Goal: Complete application form: Complete application form

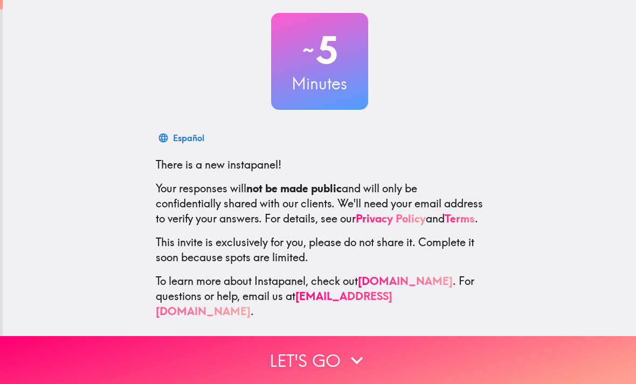
scroll to position [56, 0]
click at [322, 350] on button "Let's go" at bounding box center [318, 360] width 636 height 48
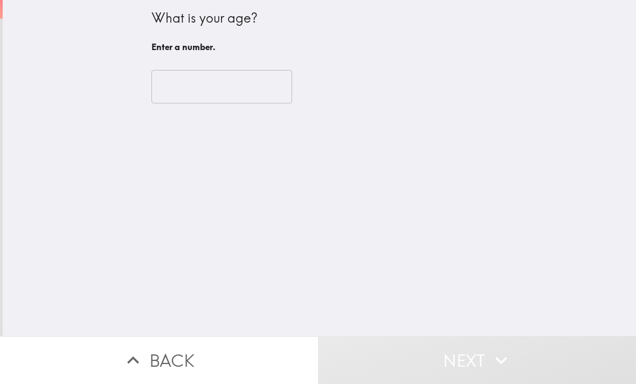
click at [271, 90] on input "number" at bounding box center [221, 86] width 141 height 33
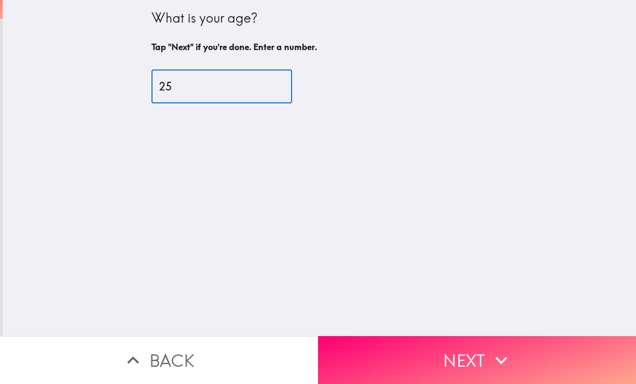
type input "25"
click at [503, 102] on div "What is your age? Tap "Next" if you're done. Enter a number. 25 ​" at bounding box center [319, 168] width 633 height 336
click at [397, 352] on button "Next" at bounding box center [477, 360] width 318 height 48
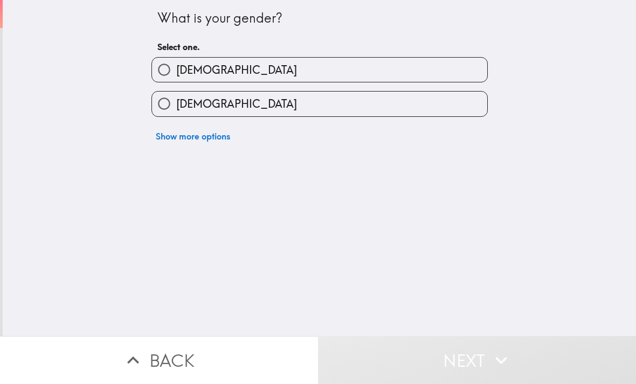
click at [454, 112] on label "[DEMOGRAPHIC_DATA]" at bounding box center [319, 104] width 335 height 24
click at [176, 112] on input "[DEMOGRAPHIC_DATA]" at bounding box center [164, 104] width 24 height 24
radio input "true"
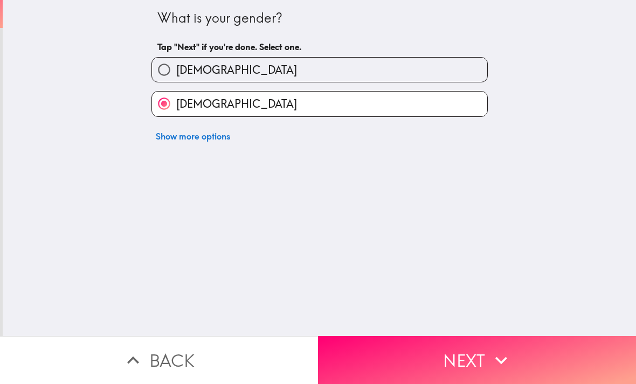
click at [421, 340] on button "Next" at bounding box center [477, 360] width 318 height 48
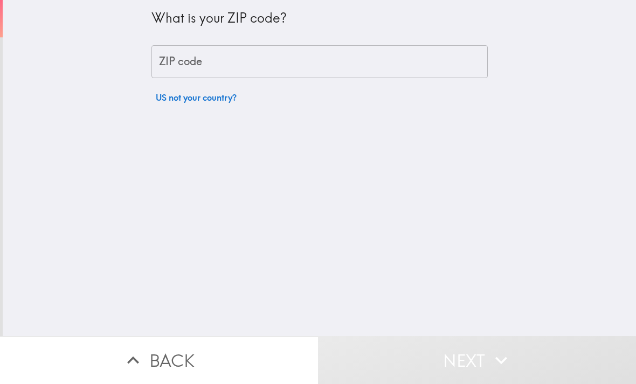
click at [463, 67] on input "ZIP code" at bounding box center [319, 61] width 336 height 33
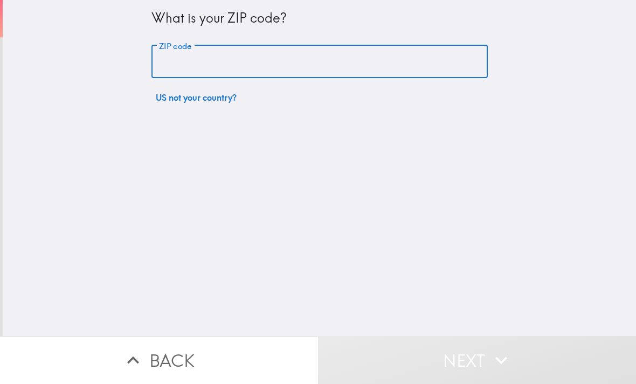
type input "29209"
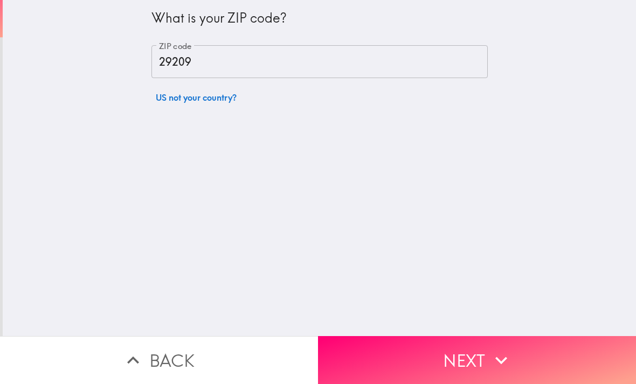
click at [440, 357] on button "Next" at bounding box center [477, 360] width 318 height 48
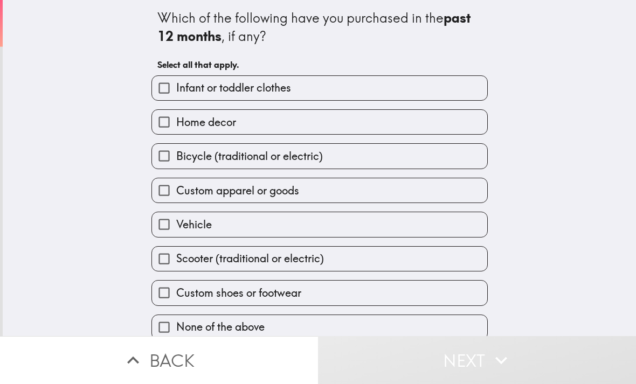
click at [364, 115] on label "Home decor" at bounding box center [319, 122] width 335 height 24
click at [176, 115] on input "Home decor" at bounding box center [164, 122] width 24 height 24
checkbox input "true"
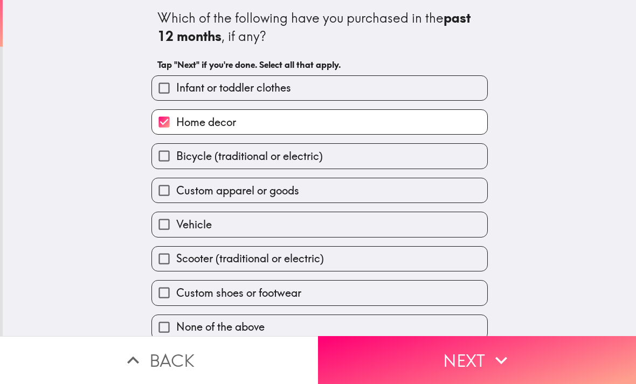
click at [340, 192] on label "Custom apparel or goods" at bounding box center [319, 190] width 335 height 24
click at [176, 192] on input "Custom apparel or goods" at bounding box center [164, 190] width 24 height 24
checkbox input "true"
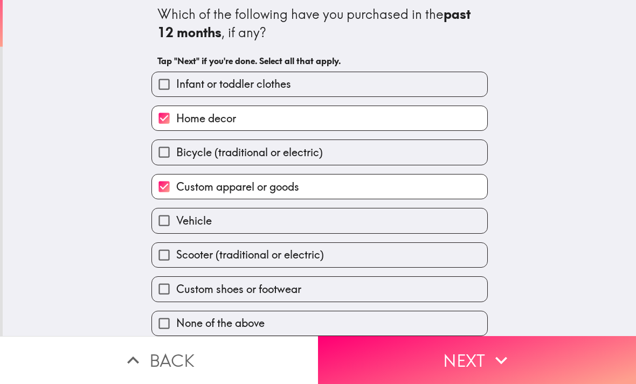
scroll to position [7, 0]
click at [344, 218] on label "Vehicle" at bounding box center [319, 221] width 335 height 24
click at [176, 218] on input "Vehicle" at bounding box center [164, 221] width 24 height 24
checkbox input "true"
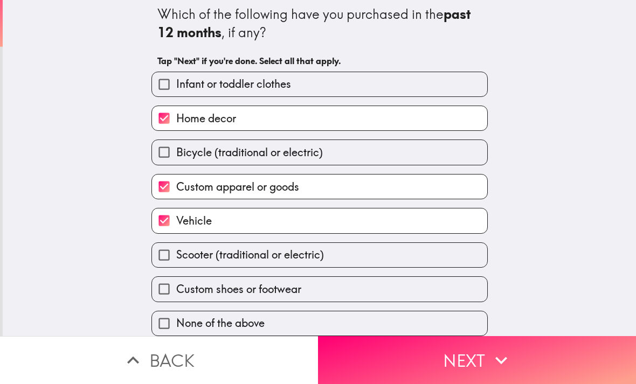
click at [325, 287] on label "Custom shoes or footwear" at bounding box center [319, 289] width 335 height 24
click at [176, 287] on input "Custom shoes or footwear" at bounding box center [164, 289] width 24 height 24
checkbox input "true"
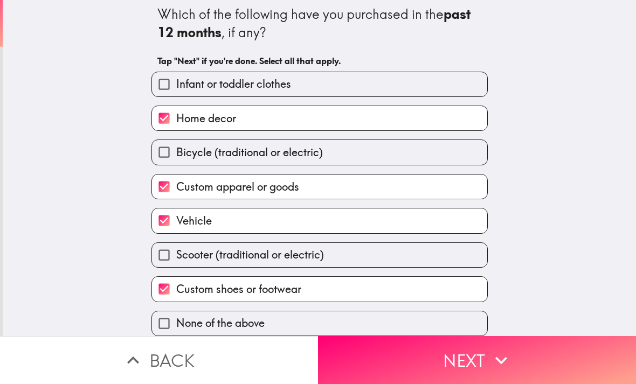
click at [446, 355] on button "Next" at bounding box center [477, 360] width 318 height 48
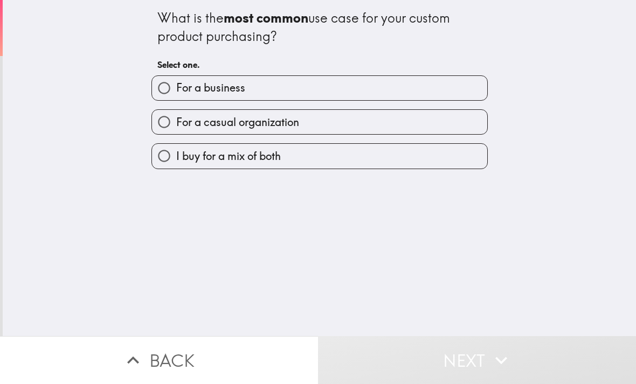
click at [434, 111] on label "For a casual organization" at bounding box center [319, 122] width 335 height 24
click at [176, 111] on input "For a casual organization" at bounding box center [164, 122] width 24 height 24
radio input "true"
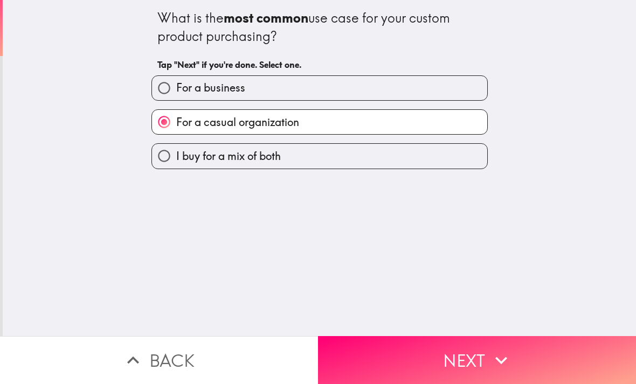
click at [445, 355] on button "Next" at bounding box center [477, 360] width 318 height 48
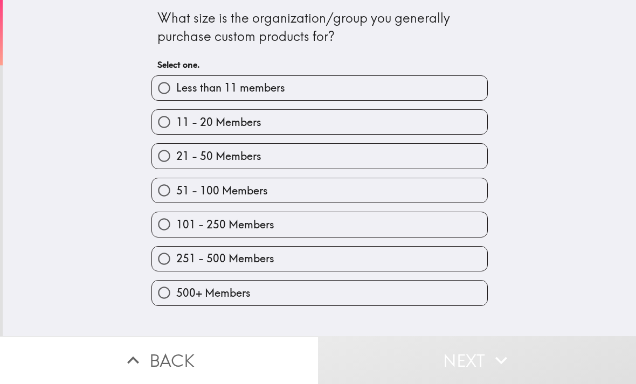
click at [435, 186] on label "51 - 100 Members" at bounding box center [319, 190] width 335 height 24
click at [176, 186] on input "51 - 100 Members" at bounding box center [164, 190] width 24 height 24
radio input "true"
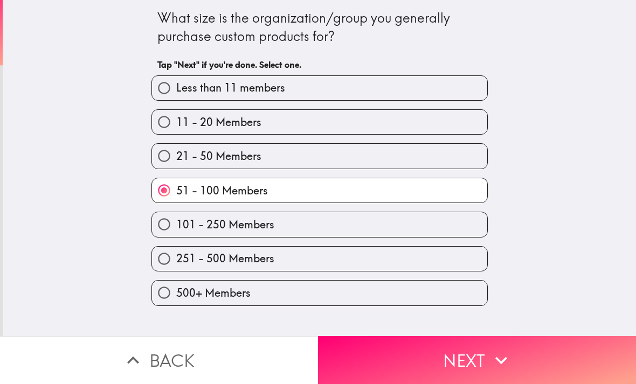
click at [452, 158] on label "21 - 50 Members" at bounding box center [319, 156] width 335 height 24
click at [176, 158] on input "21 - 50 Members" at bounding box center [164, 156] width 24 height 24
radio input "true"
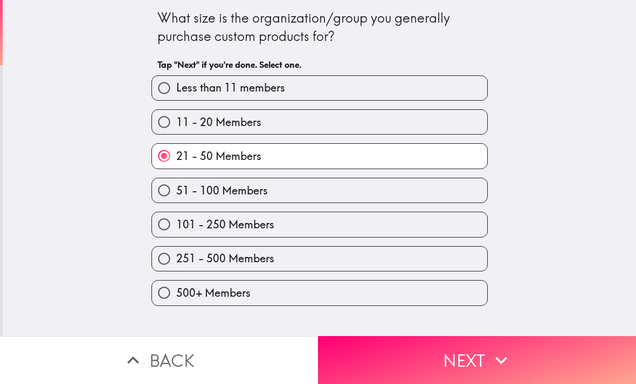
click at [499, 351] on icon "button" at bounding box center [501, 361] width 24 height 24
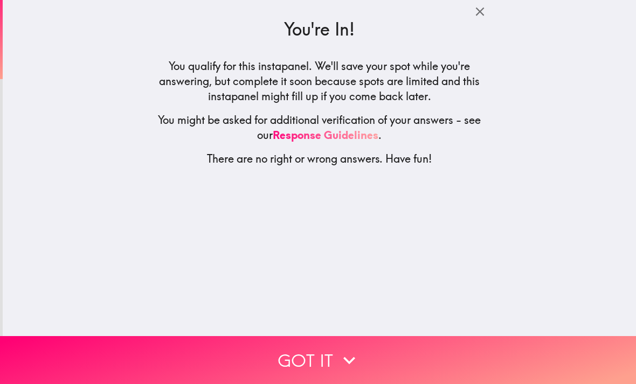
click at [438, 343] on button "Got it" at bounding box center [318, 360] width 636 height 48
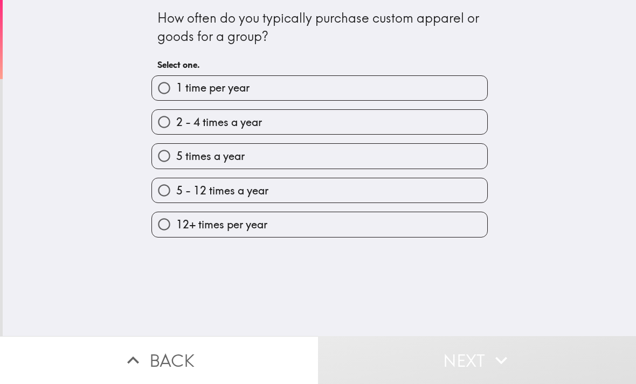
click at [382, 117] on label "2 - 4 times a year" at bounding box center [319, 122] width 335 height 24
click at [176, 117] on input "2 - 4 times a year" at bounding box center [164, 122] width 24 height 24
radio input "true"
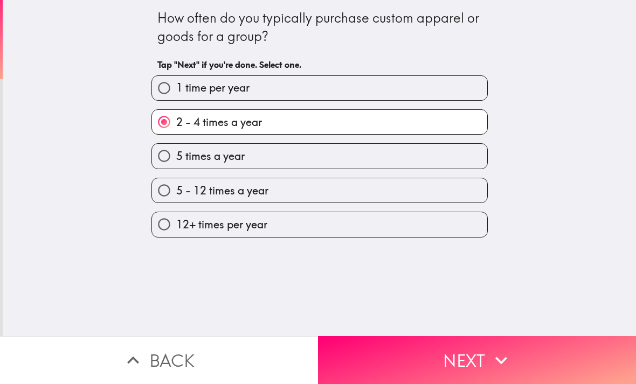
click at [476, 360] on button "Next" at bounding box center [477, 360] width 318 height 48
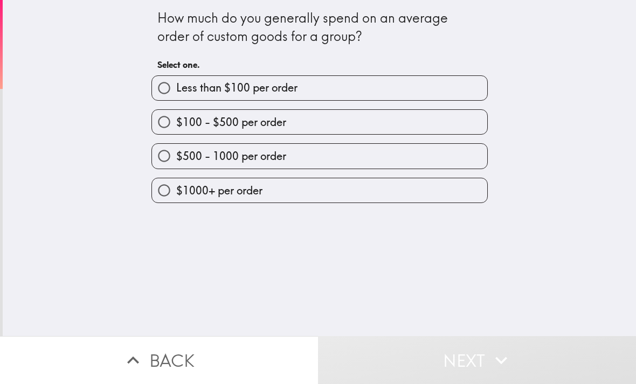
click at [413, 111] on label "$100 - $500 per order" at bounding box center [319, 122] width 335 height 24
click at [176, 111] on input "$100 - $500 per order" at bounding box center [164, 122] width 24 height 24
radio input "true"
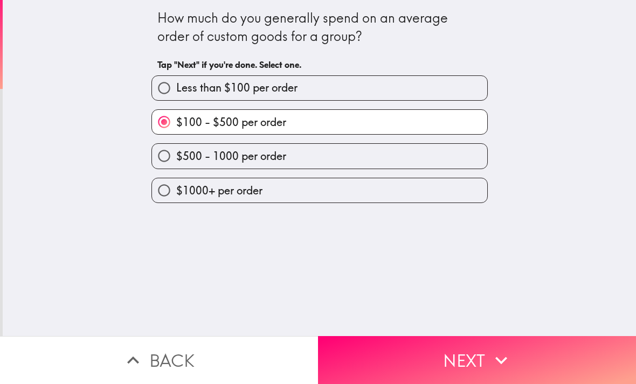
click at [477, 365] on button "Next" at bounding box center [477, 360] width 318 height 48
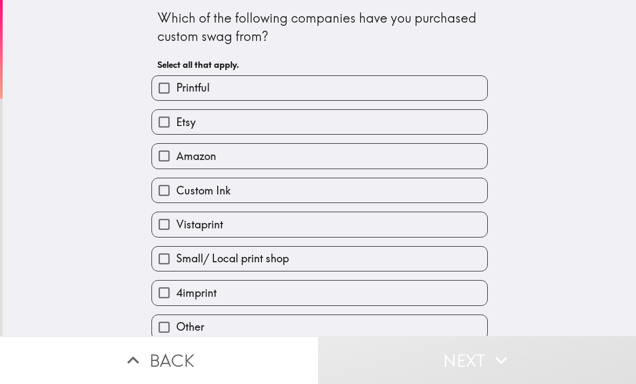
click at [462, 71] on div "Printful" at bounding box center [315, 84] width 345 height 34
click at [405, 119] on label "Etsy" at bounding box center [319, 122] width 335 height 24
click at [176, 119] on input "Etsy" at bounding box center [164, 122] width 24 height 24
checkbox input "true"
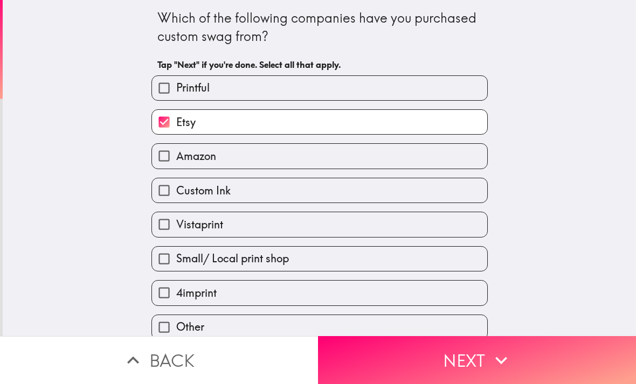
click at [361, 167] on label "Amazon" at bounding box center [319, 156] width 335 height 24
click at [176, 167] on input "Amazon" at bounding box center [164, 156] width 24 height 24
checkbox input "true"
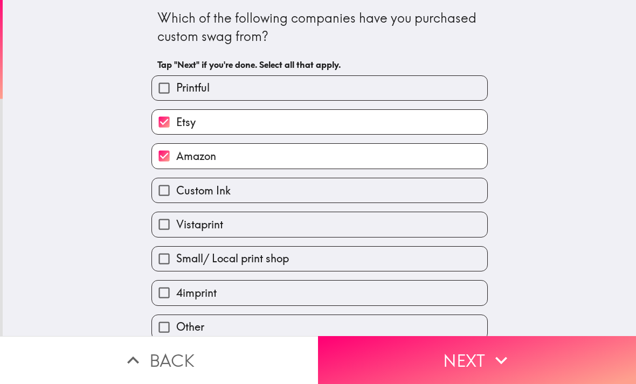
click at [337, 226] on label "Vistaprint" at bounding box center [319, 224] width 335 height 24
click at [176, 226] on input "Vistaprint" at bounding box center [164, 224] width 24 height 24
checkbox input "true"
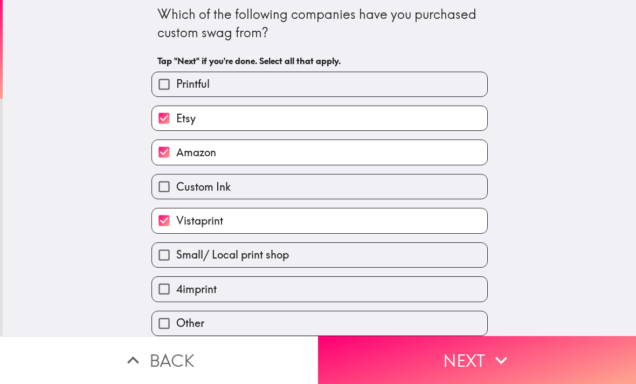
scroll to position [7, 0]
click at [393, 290] on label "4imprint" at bounding box center [319, 289] width 335 height 24
click at [176, 290] on input "4imprint" at bounding box center [164, 289] width 24 height 24
checkbox input "true"
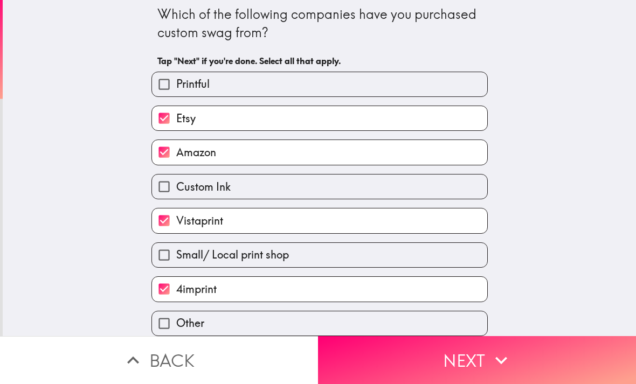
click at [417, 259] on label "Small/ Local print shop" at bounding box center [319, 255] width 335 height 24
click at [176, 259] on input "Small/ Local print shop" at bounding box center [164, 255] width 24 height 24
checkbox input "true"
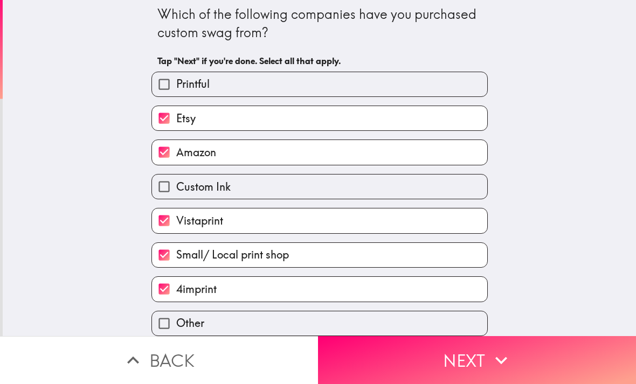
click at [478, 358] on button "Next" at bounding box center [477, 360] width 318 height 48
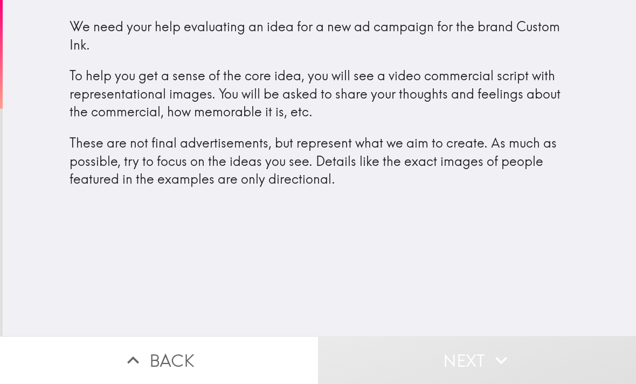
click at [491, 360] on icon "button" at bounding box center [501, 361] width 24 height 24
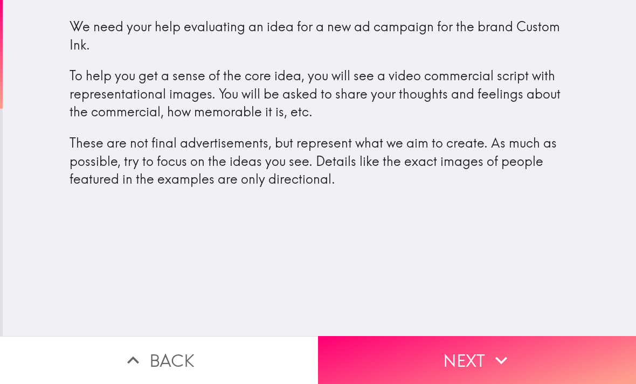
click at [529, 356] on button "Next" at bounding box center [477, 360] width 318 height 48
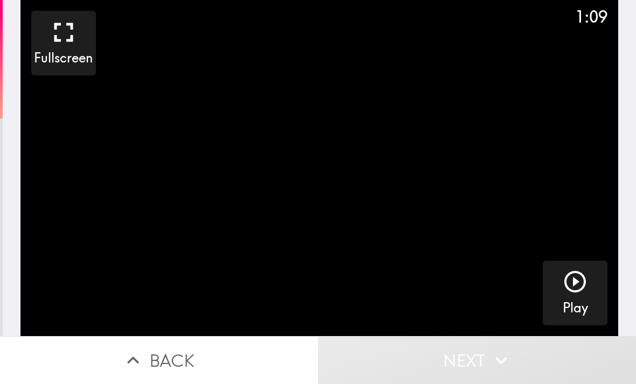
click at [596, 304] on button "Play" at bounding box center [575, 293] width 65 height 65
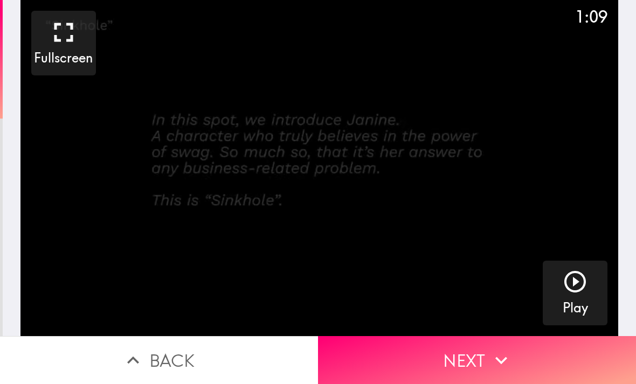
click at [528, 357] on button "Next" at bounding box center [477, 360] width 318 height 48
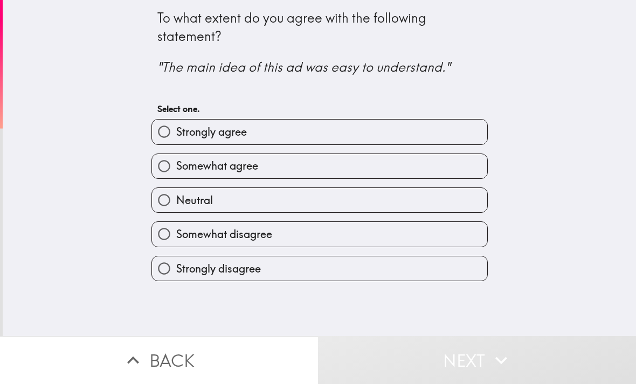
click at [440, 166] on label "Somewhat agree" at bounding box center [319, 166] width 335 height 24
click at [176, 166] on input "Somewhat agree" at bounding box center [164, 166] width 24 height 24
radio input "true"
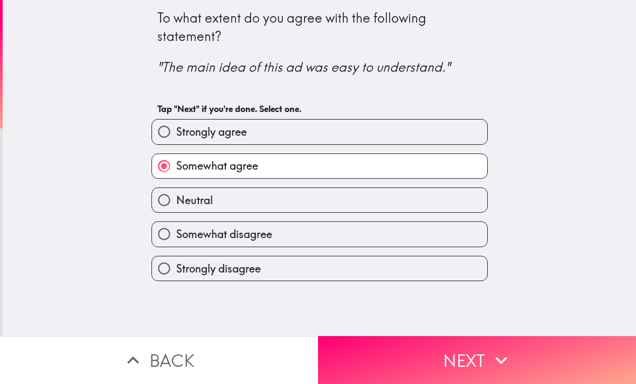
click at [519, 362] on button "Next" at bounding box center [477, 360] width 318 height 48
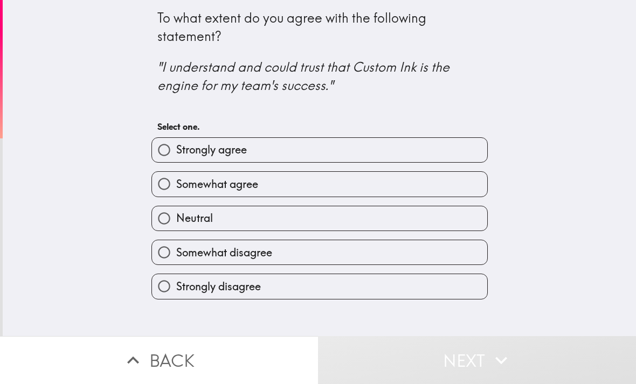
click at [461, 154] on label "Strongly agree" at bounding box center [319, 150] width 335 height 24
click at [176, 154] on input "Strongly agree" at bounding box center [164, 150] width 24 height 24
radio input "true"
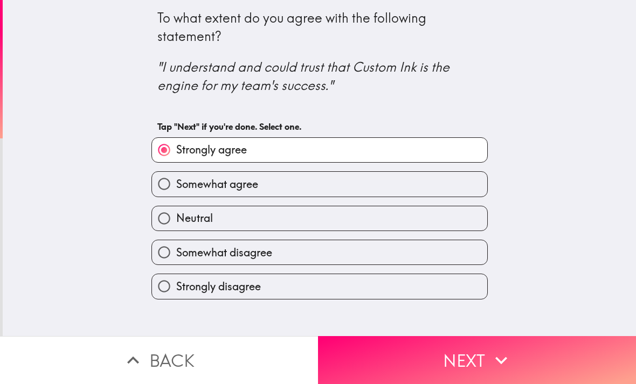
click at [520, 354] on button "Next" at bounding box center [477, 360] width 318 height 48
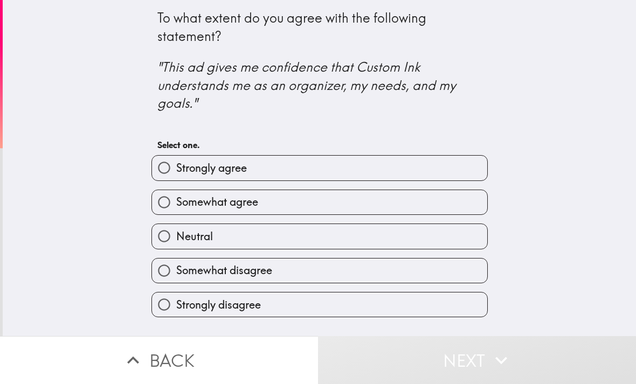
click at [452, 172] on label "Strongly agree" at bounding box center [319, 168] width 335 height 24
click at [176, 172] on input "Strongly agree" at bounding box center [164, 168] width 24 height 24
radio input "true"
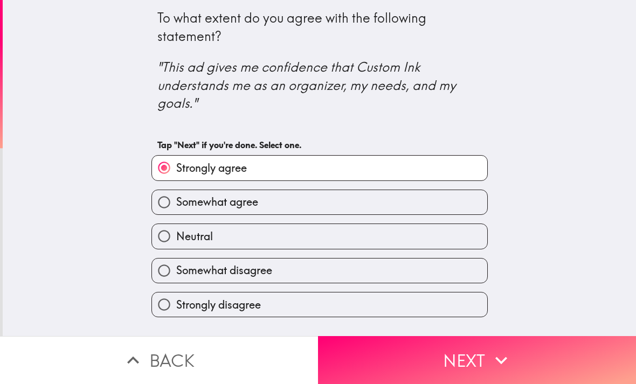
click at [516, 363] on button "Next" at bounding box center [477, 360] width 318 height 48
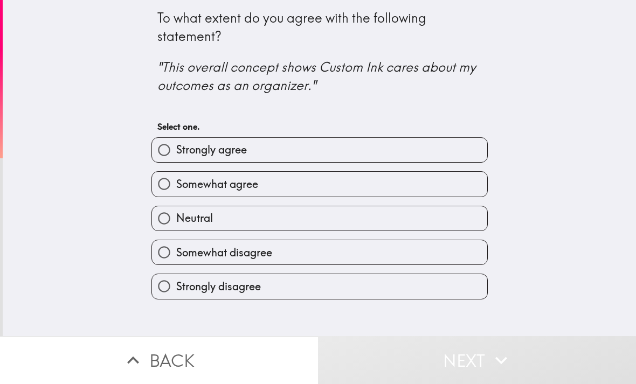
click at [463, 154] on label "Strongly agree" at bounding box center [319, 150] width 335 height 24
click at [176, 154] on input "Strongly agree" at bounding box center [164, 150] width 24 height 24
radio input "true"
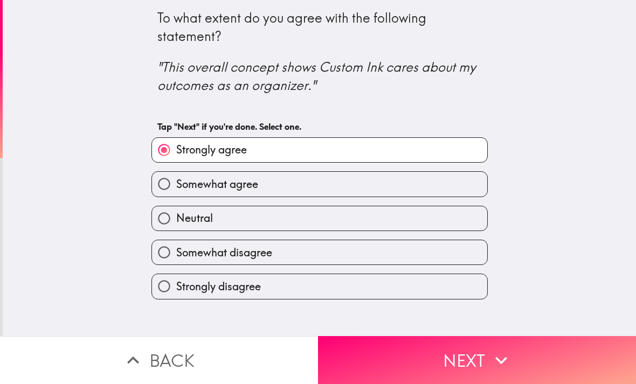
click at [516, 352] on button "Next" at bounding box center [477, 360] width 318 height 48
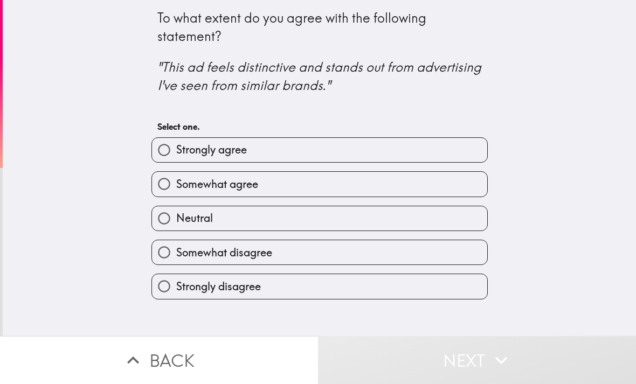
click at [454, 191] on label "Somewhat agree" at bounding box center [319, 184] width 335 height 24
click at [176, 191] on input "Somewhat agree" at bounding box center [164, 184] width 24 height 24
radio input "true"
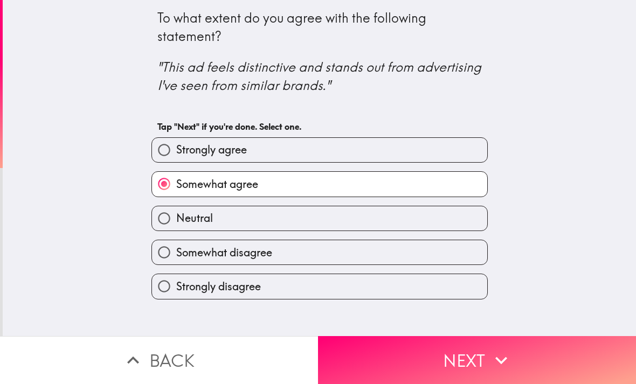
click at [500, 349] on icon "button" at bounding box center [501, 361] width 24 height 24
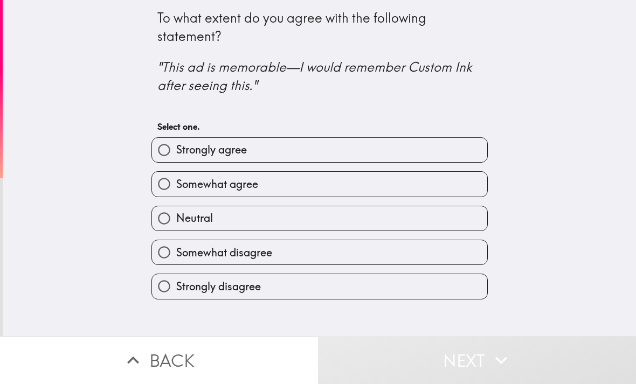
click at [414, 186] on label "Somewhat agree" at bounding box center [319, 184] width 335 height 24
click at [176, 186] on input "Somewhat agree" at bounding box center [164, 184] width 24 height 24
radio input "true"
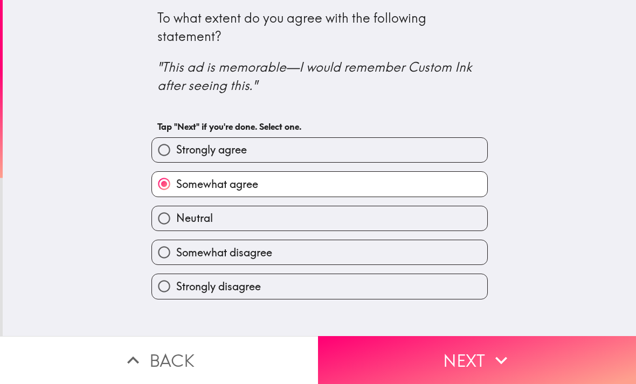
click at [495, 355] on icon "button" at bounding box center [501, 361] width 24 height 24
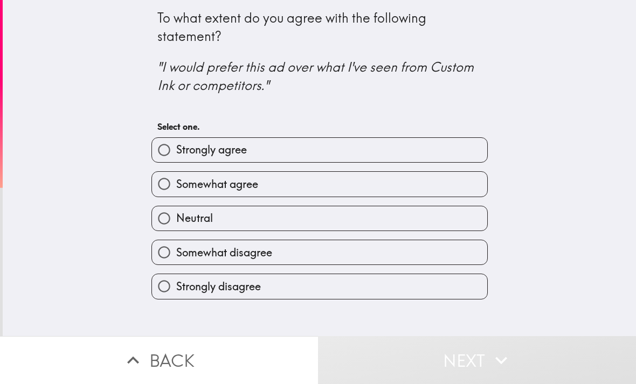
click at [407, 138] on label "Strongly agree" at bounding box center [319, 150] width 335 height 24
click at [176, 138] on input "Strongly agree" at bounding box center [164, 150] width 24 height 24
radio input "true"
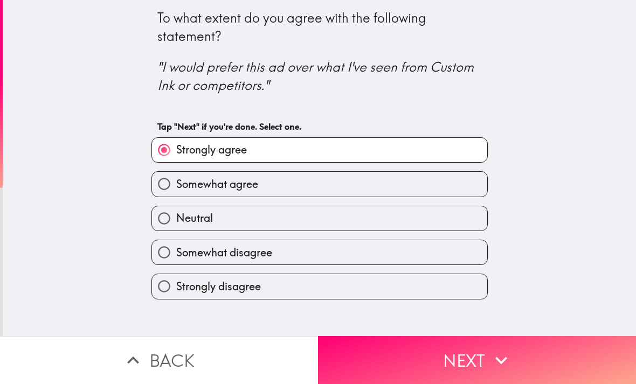
click at [475, 336] on button "Next" at bounding box center [477, 360] width 318 height 48
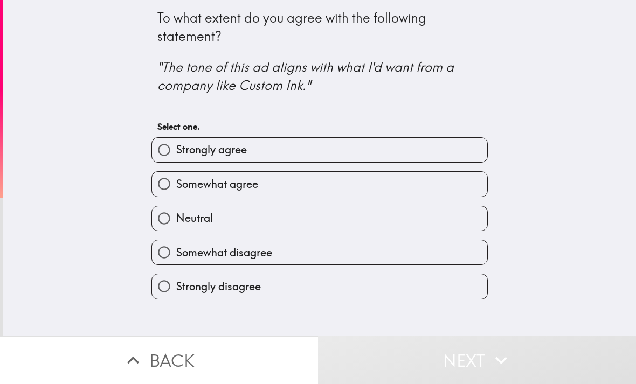
click at [426, 159] on label "Strongly agree" at bounding box center [319, 150] width 335 height 24
click at [176, 159] on input "Strongly agree" at bounding box center [164, 150] width 24 height 24
radio input "true"
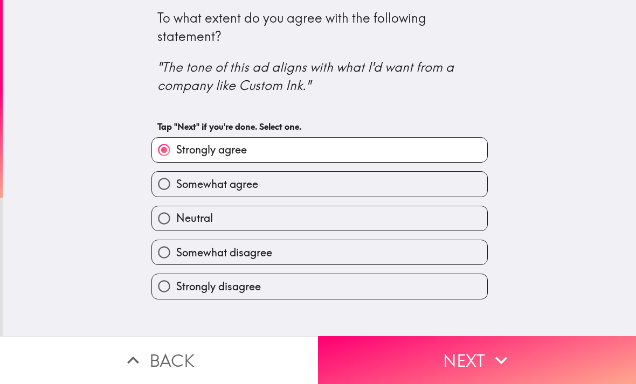
click at [497, 349] on icon "button" at bounding box center [501, 361] width 24 height 24
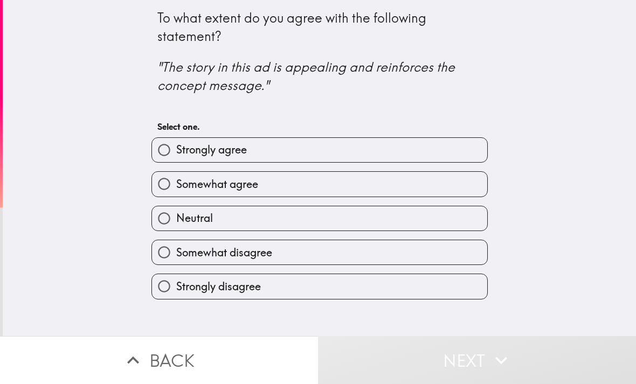
click at [386, 177] on label "Somewhat agree" at bounding box center [319, 184] width 335 height 24
click at [176, 177] on input "Somewhat agree" at bounding box center [164, 184] width 24 height 24
radio input "true"
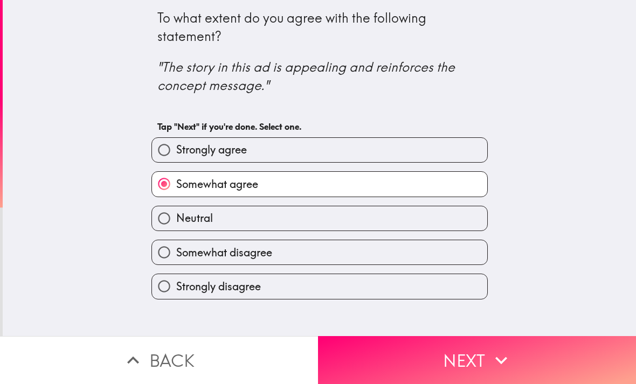
click at [479, 359] on button "Next" at bounding box center [477, 360] width 318 height 48
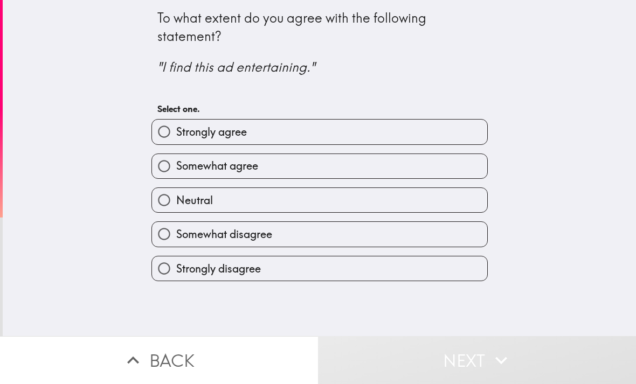
click at [407, 176] on label "Somewhat agree" at bounding box center [319, 166] width 335 height 24
click at [176, 176] on input "Somewhat agree" at bounding box center [164, 166] width 24 height 24
radio input "true"
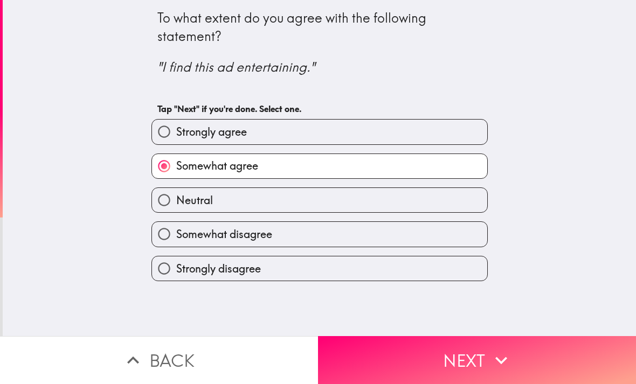
click at [490, 355] on icon "button" at bounding box center [501, 361] width 24 height 24
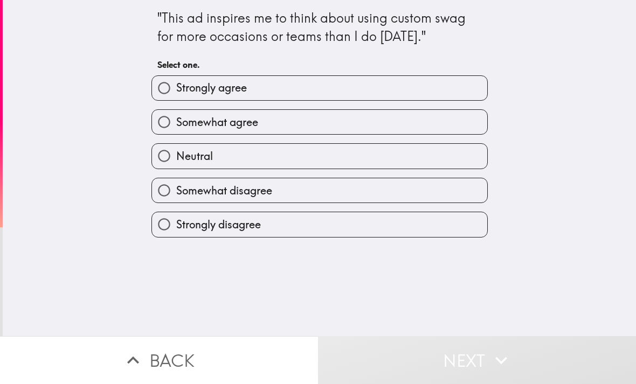
click at [405, 99] on label "Strongly agree" at bounding box center [319, 88] width 335 height 24
click at [176, 99] on input "Strongly agree" at bounding box center [164, 88] width 24 height 24
radio input "true"
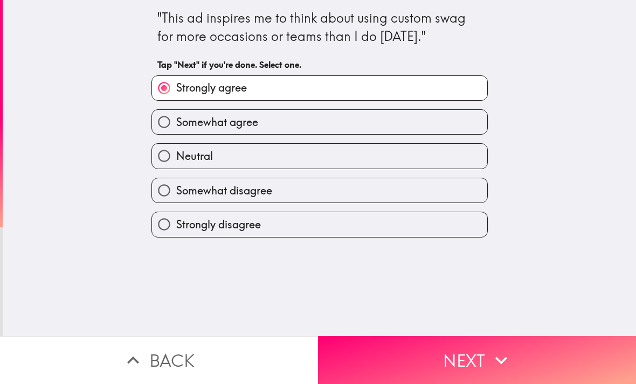
click at [473, 362] on button "Next" at bounding box center [477, 360] width 318 height 48
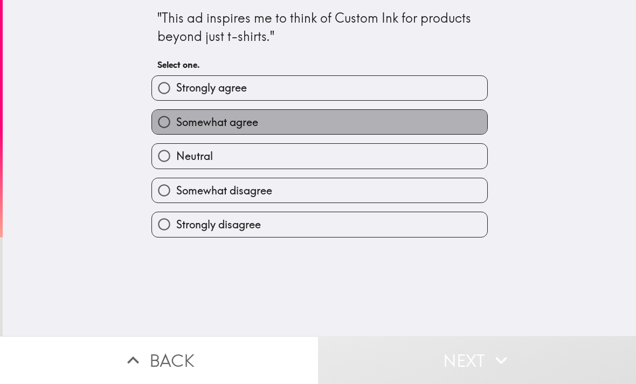
click at [425, 110] on label "Somewhat agree" at bounding box center [319, 122] width 335 height 24
click at [176, 110] on input "Somewhat agree" at bounding box center [164, 122] width 24 height 24
radio input "true"
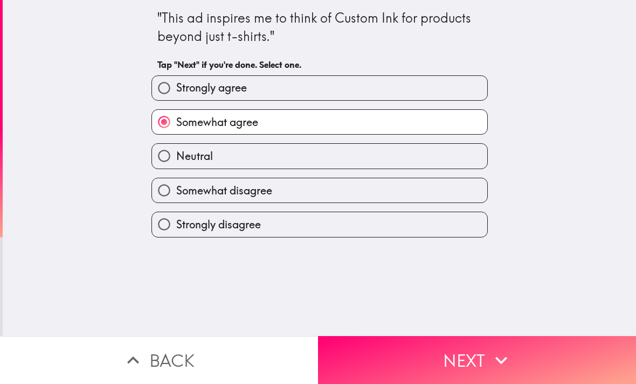
click at [460, 350] on button "Next" at bounding box center [477, 360] width 318 height 48
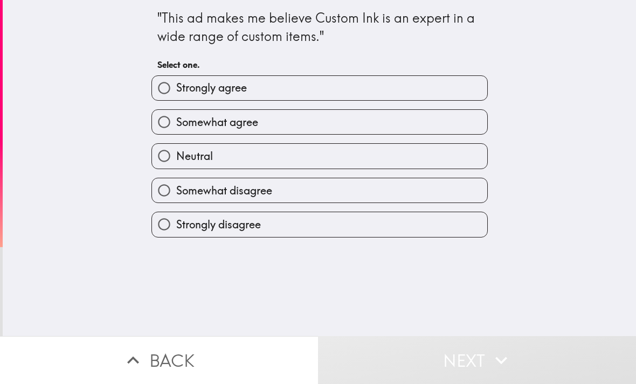
click at [461, 98] on label "Strongly agree" at bounding box center [319, 88] width 335 height 24
click at [176, 98] on input "Strongly agree" at bounding box center [164, 88] width 24 height 24
radio input "true"
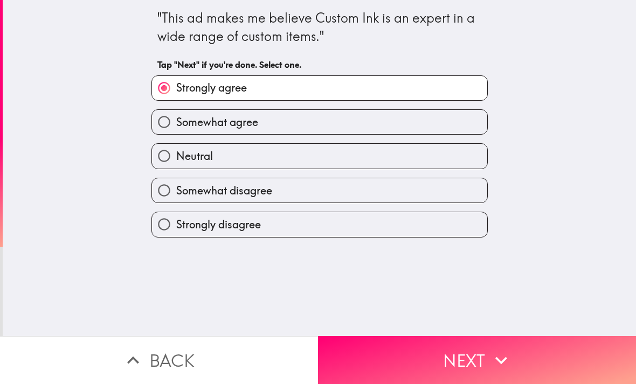
click at [496, 362] on icon "button" at bounding box center [501, 361] width 24 height 24
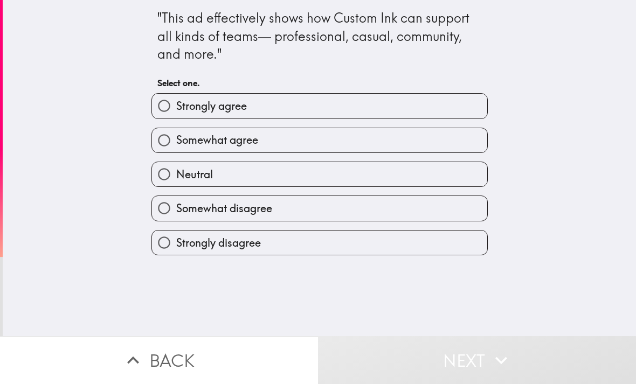
click at [451, 133] on label "Somewhat agree" at bounding box center [319, 140] width 335 height 24
click at [176, 133] on input "Somewhat agree" at bounding box center [164, 140] width 24 height 24
radio input "true"
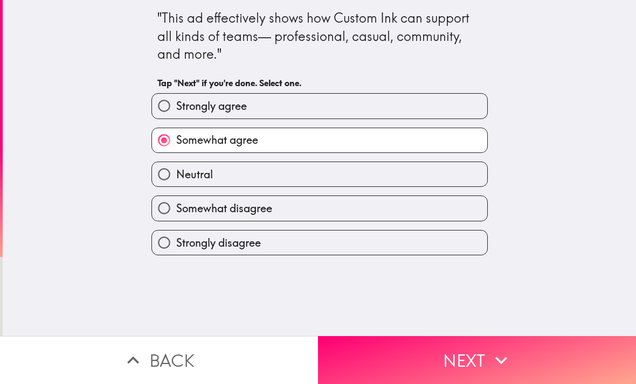
click at [488, 366] on button "Next" at bounding box center [477, 360] width 318 height 48
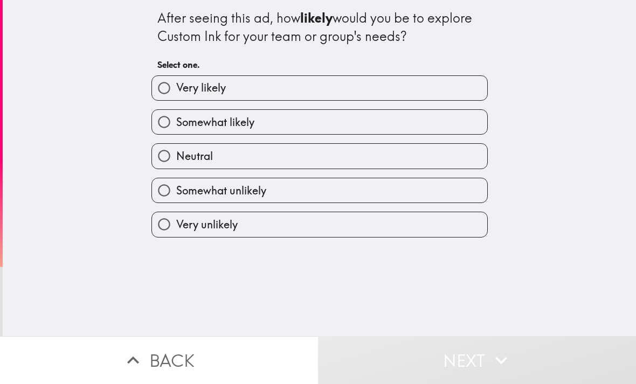
click at [446, 91] on label "Very likely" at bounding box center [319, 88] width 335 height 24
click at [176, 91] on input "Very likely" at bounding box center [164, 88] width 24 height 24
radio input "true"
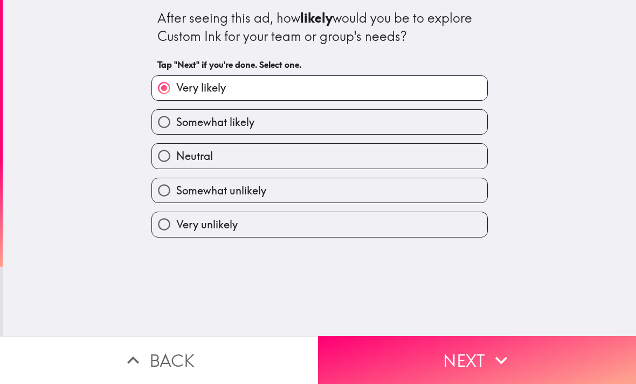
click at [492, 368] on icon "button" at bounding box center [501, 361] width 24 height 24
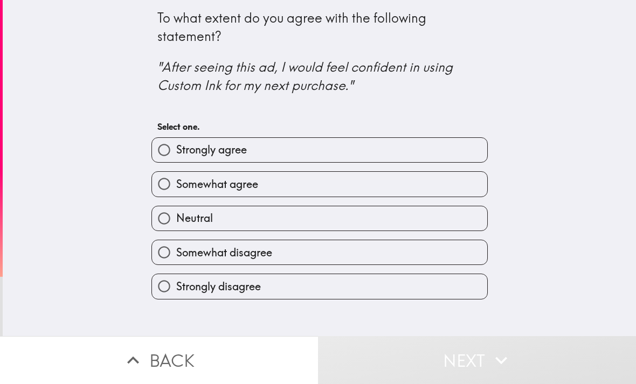
click at [432, 173] on label "Somewhat agree" at bounding box center [319, 184] width 335 height 24
click at [176, 173] on input "Somewhat agree" at bounding box center [164, 184] width 24 height 24
radio input "true"
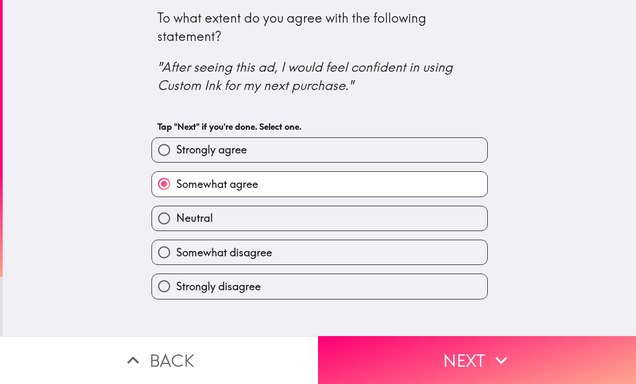
click at [482, 351] on button "Next" at bounding box center [477, 360] width 318 height 48
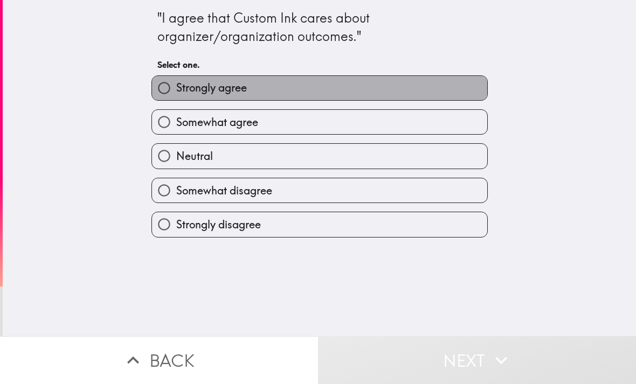
click at [398, 97] on label "Strongly agree" at bounding box center [319, 88] width 335 height 24
click at [176, 97] on input "Strongly agree" at bounding box center [164, 88] width 24 height 24
radio input "true"
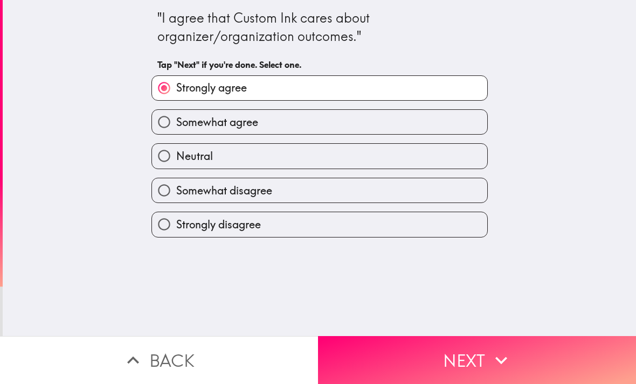
click at [476, 371] on button "Next" at bounding box center [477, 360] width 318 height 48
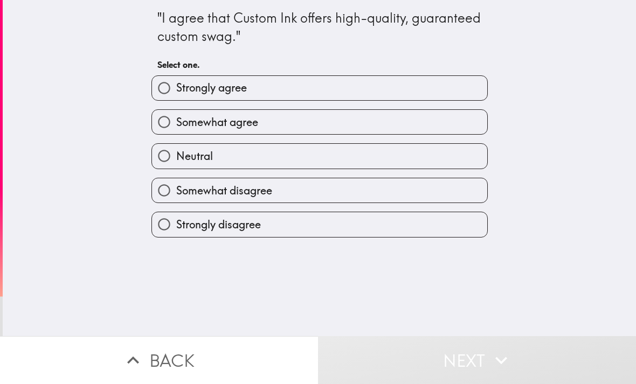
click at [442, 93] on label "Strongly agree" at bounding box center [319, 88] width 335 height 24
click at [176, 93] on input "Strongly agree" at bounding box center [164, 88] width 24 height 24
radio input "true"
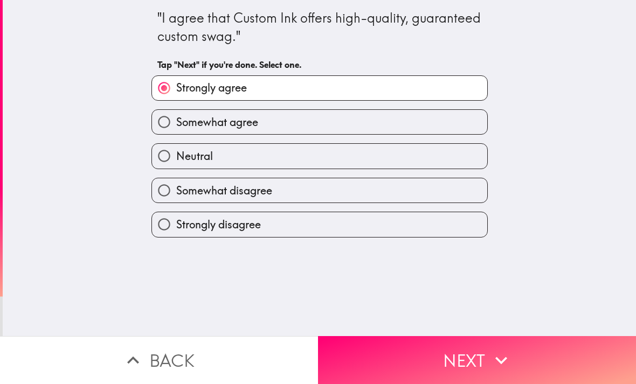
click at [513, 376] on button "Next" at bounding box center [477, 360] width 318 height 48
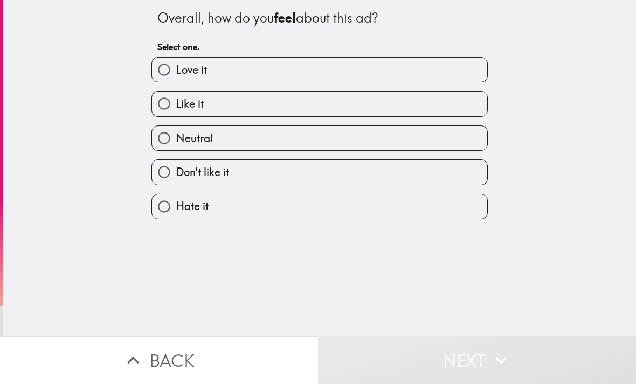
click at [386, 116] on label "Like it" at bounding box center [319, 104] width 335 height 24
click at [176, 116] on input "Like it" at bounding box center [164, 104] width 24 height 24
radio input "true"
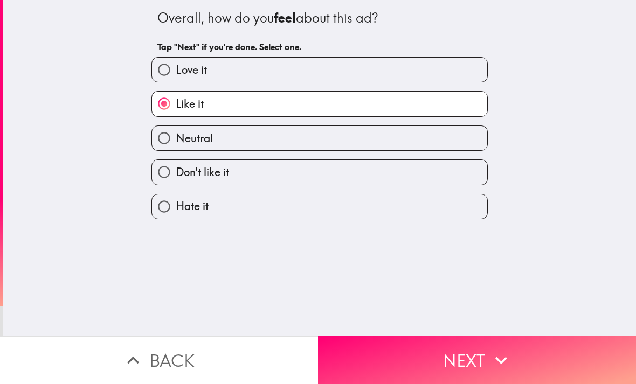
click at [449, 356] on button "Next" at bounding box center [477, 360] width 318 height 48
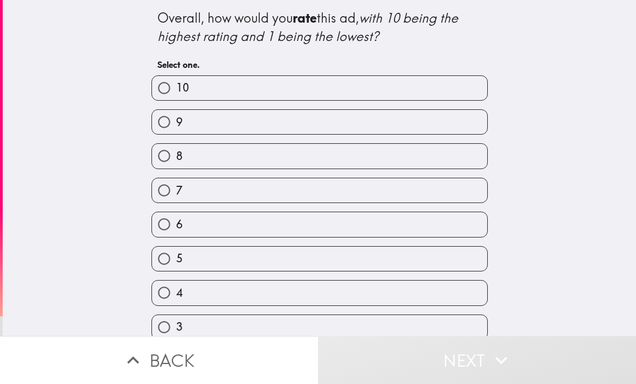
click at [412, 134] on label "9" at bounding box center [319, 122] width 335 height 24
click at [176, 134] on input "9" at bounding box center [164, 122] width 24 height 24
radio input "true"
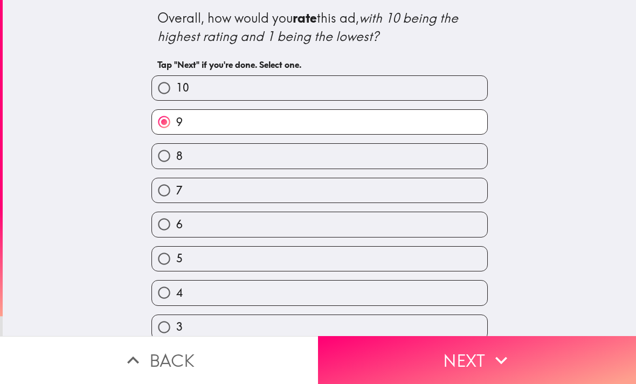
click at [415, 211] on div "6" at bounding box center [315, 220] width 345 height 34
click at [474, 371] on button "Next" at bounding box center [477, 360] width 318 height 48
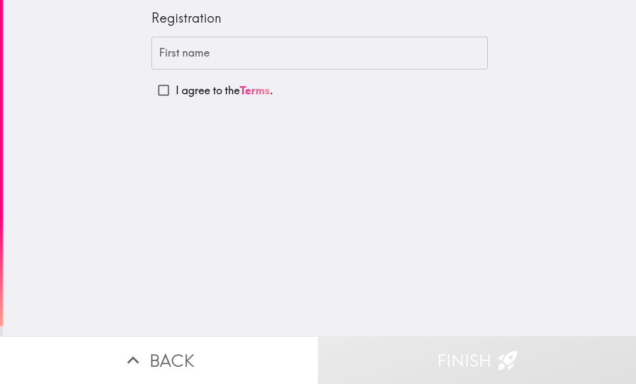
click at [435, 59] on input "First name" at bounding box center [319, 53] width 336 height 33
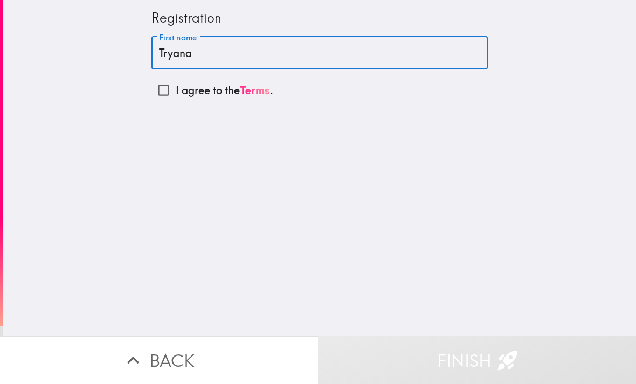
type input "Tryana"
click at [152, 92] on input "I agree to the Terms ." at bounding box center [163, 90] width 24 height 24
checkbox input "true"
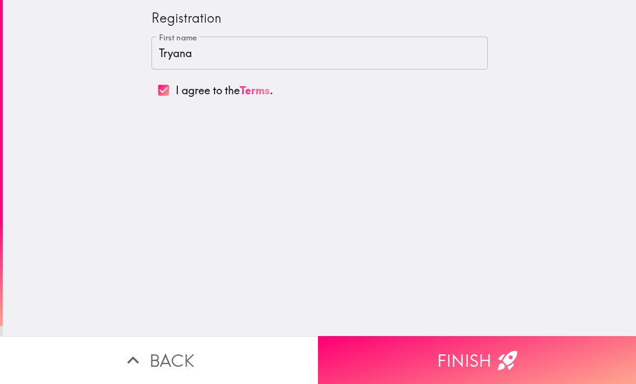
click at [438, 365] on button "Finish" at bounding box center [477, 360] width 318 height 48
